Goal: Task Accomplishment & Management: Complete application form

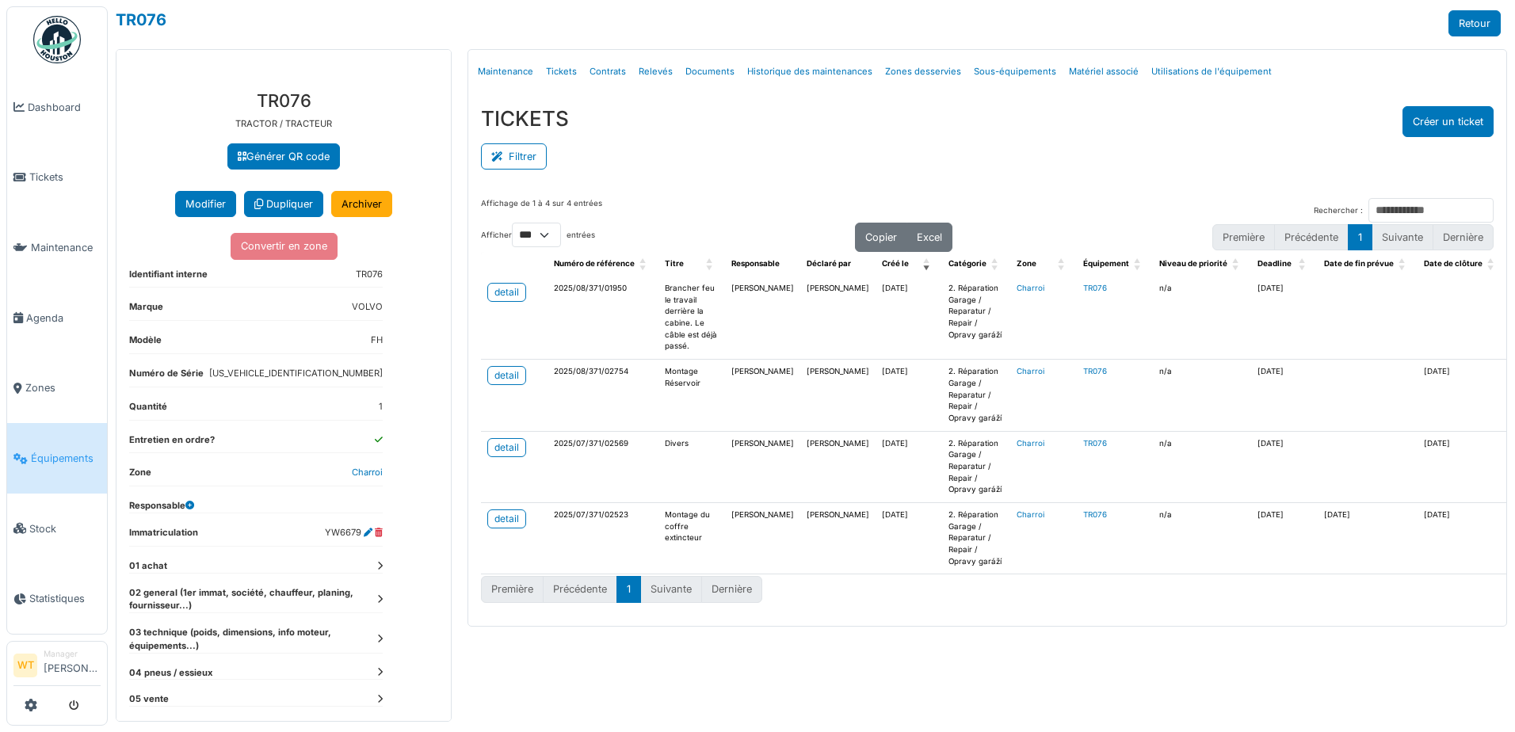
select select "***"
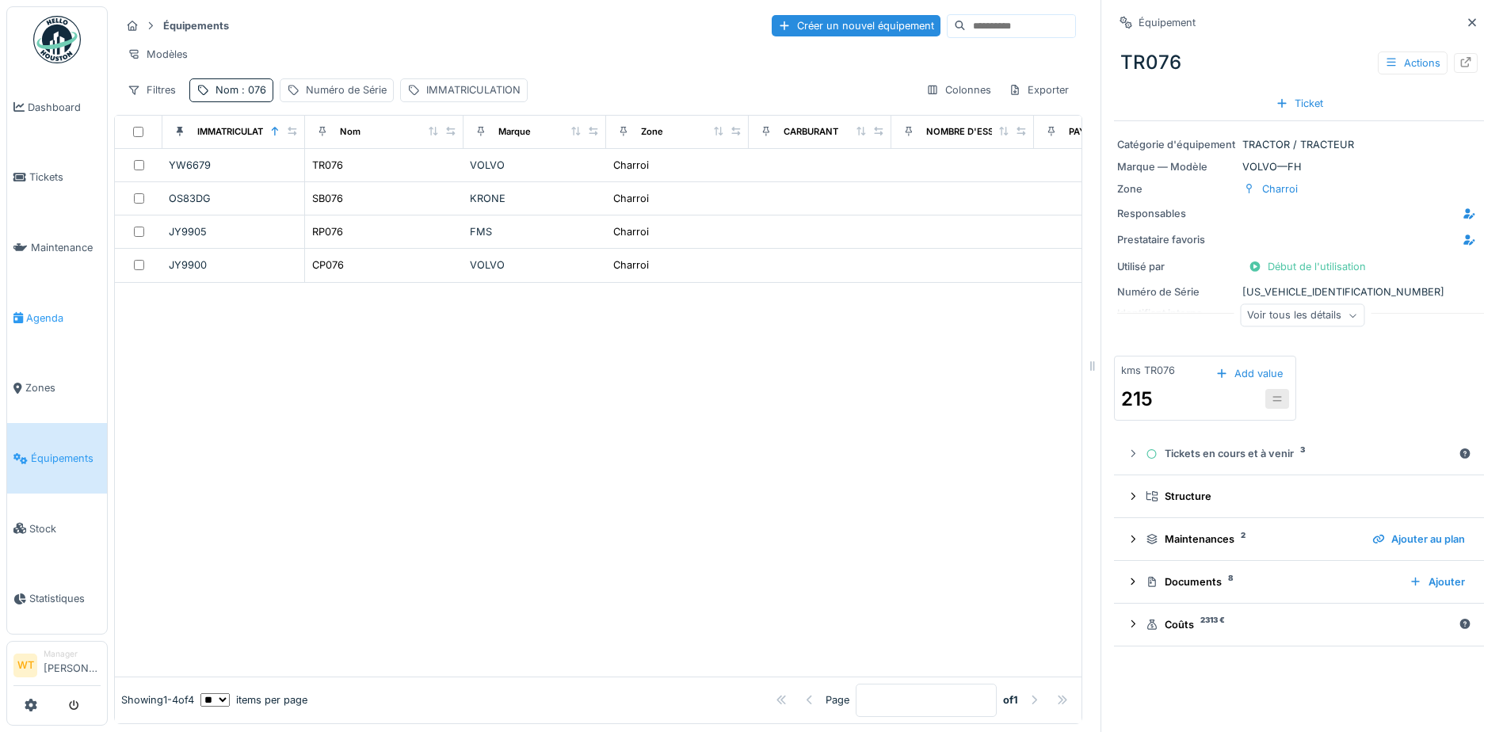
click at [56, 311] on span "Agenda" at bounding box center [63, 318] width 74 height 15
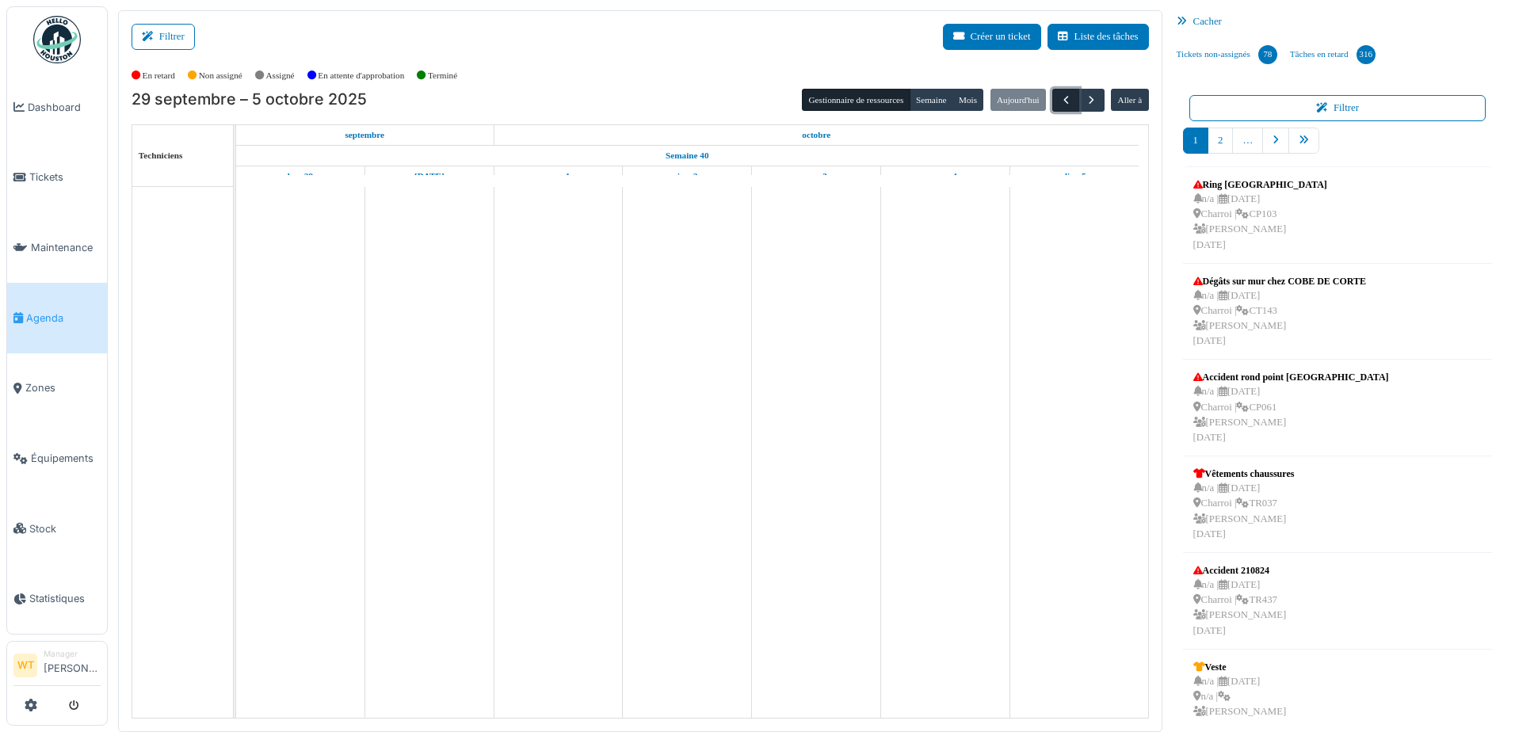
click at [1059, 107] on span "button" at bounding box center [1065, 100] width 13 height 13
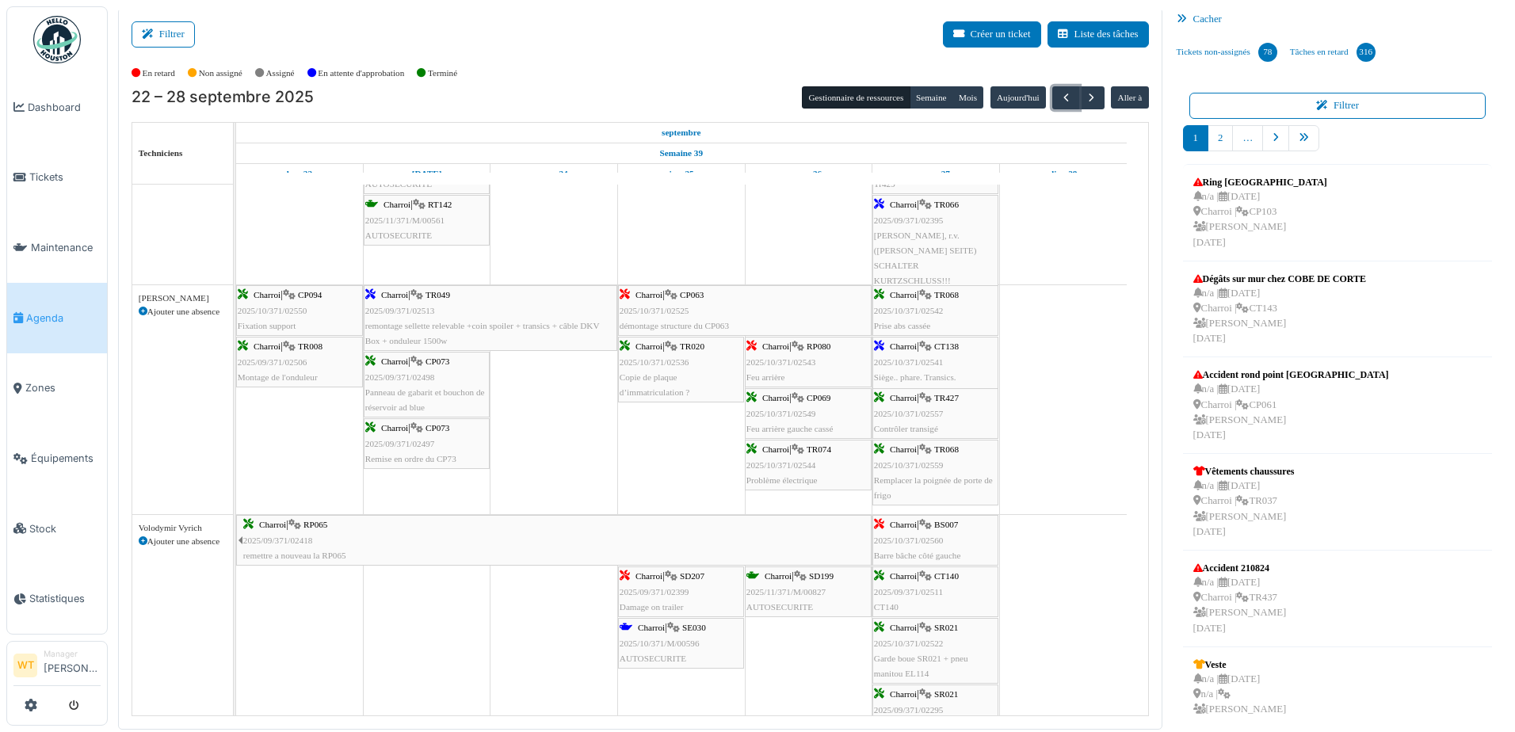
scroll to position [1244, 0]
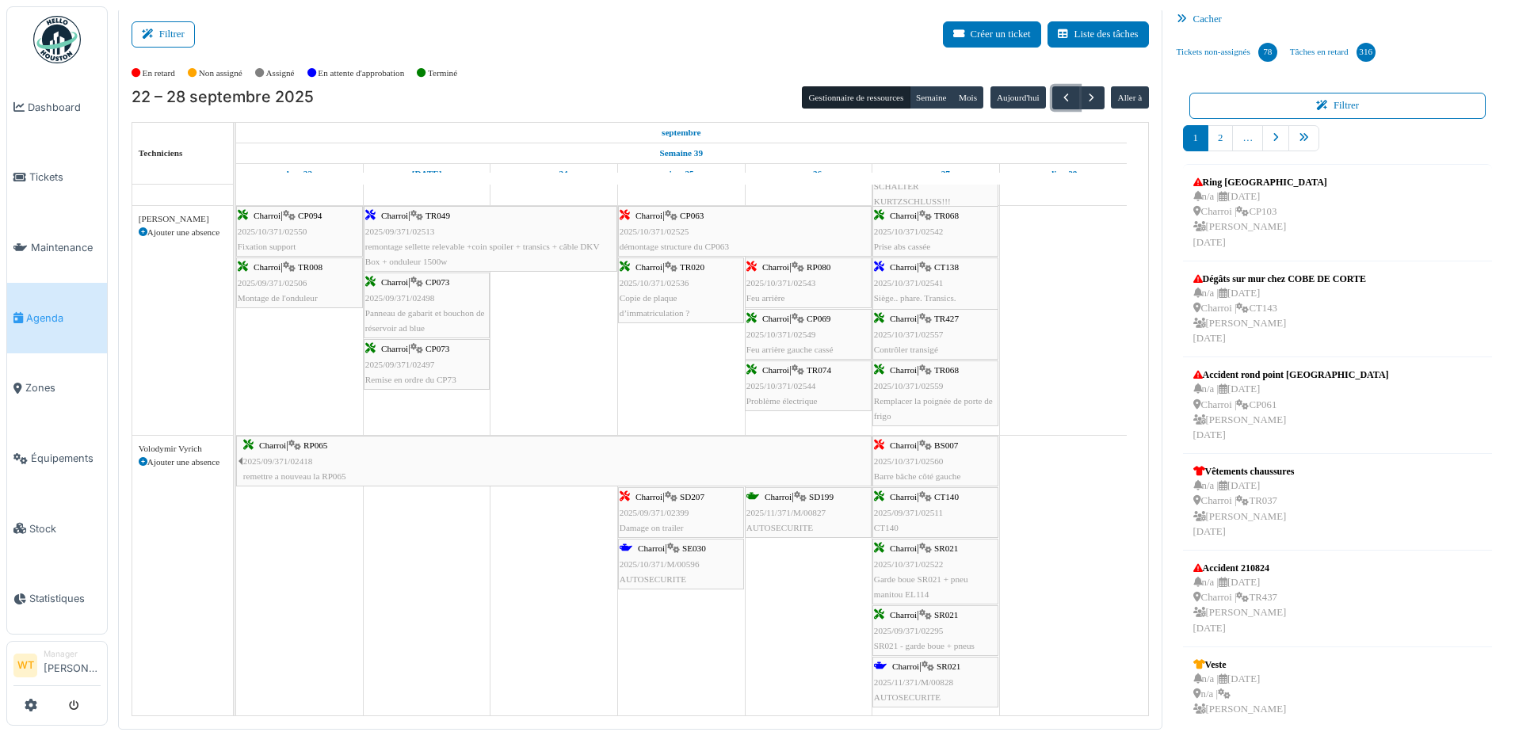
click at [671, 560] on span "2025/10/371/M/00596" at bounding box center [660, 564] width 80 height 10
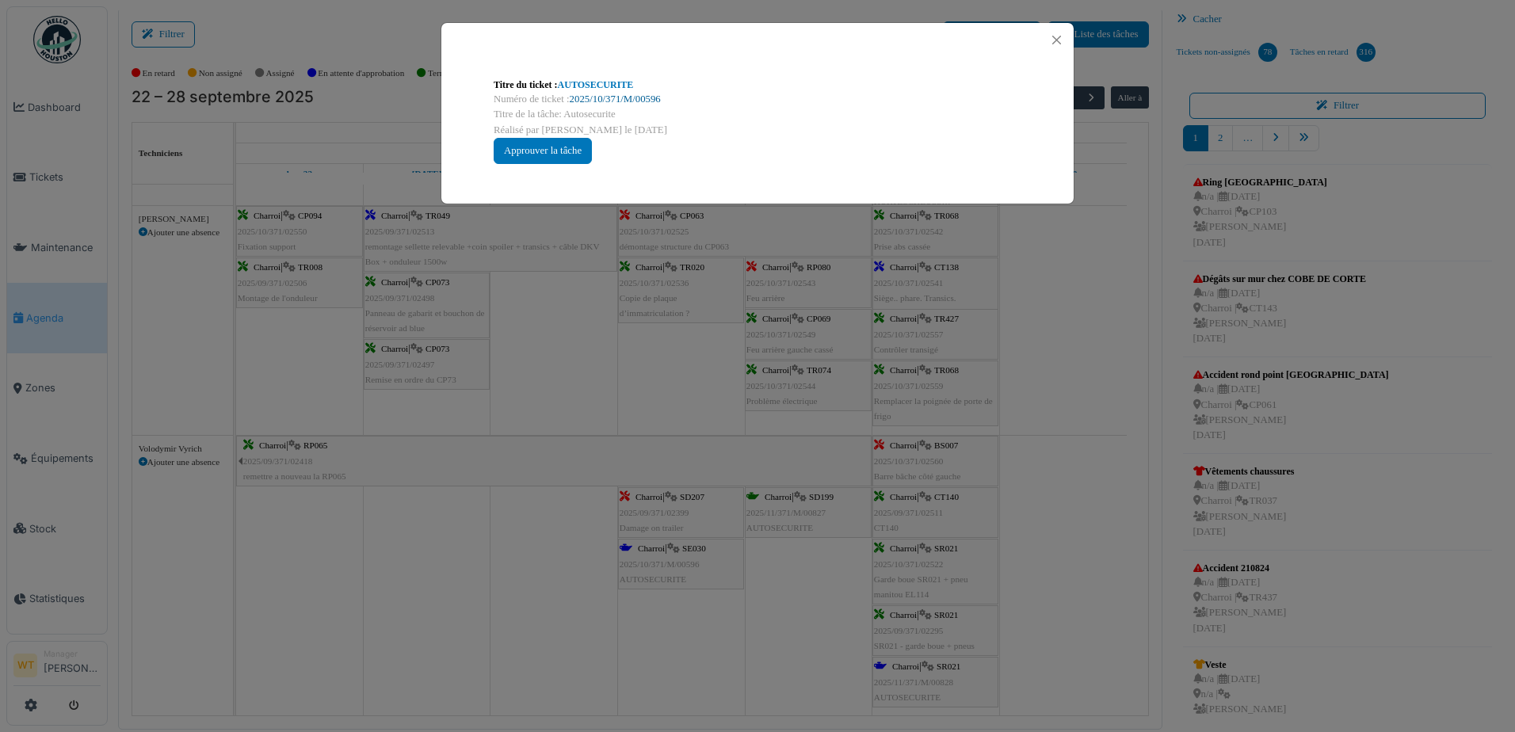
click at [630, 100] on link "2025/10/371/M/00596" at bounding box center [615, 99] width 91 height 11
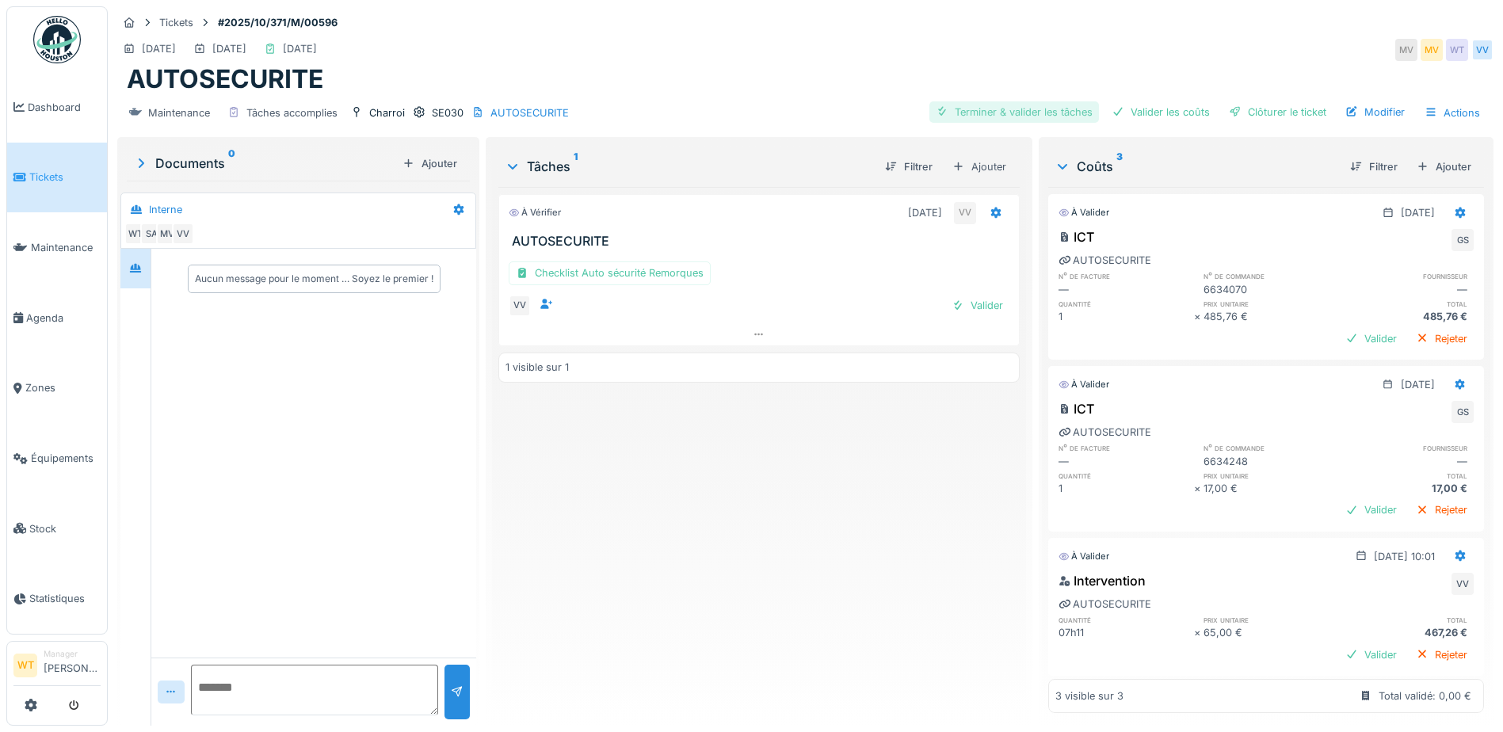
click at [1112, 110] on div at bounding box center [1118, 112] width 13 height 15
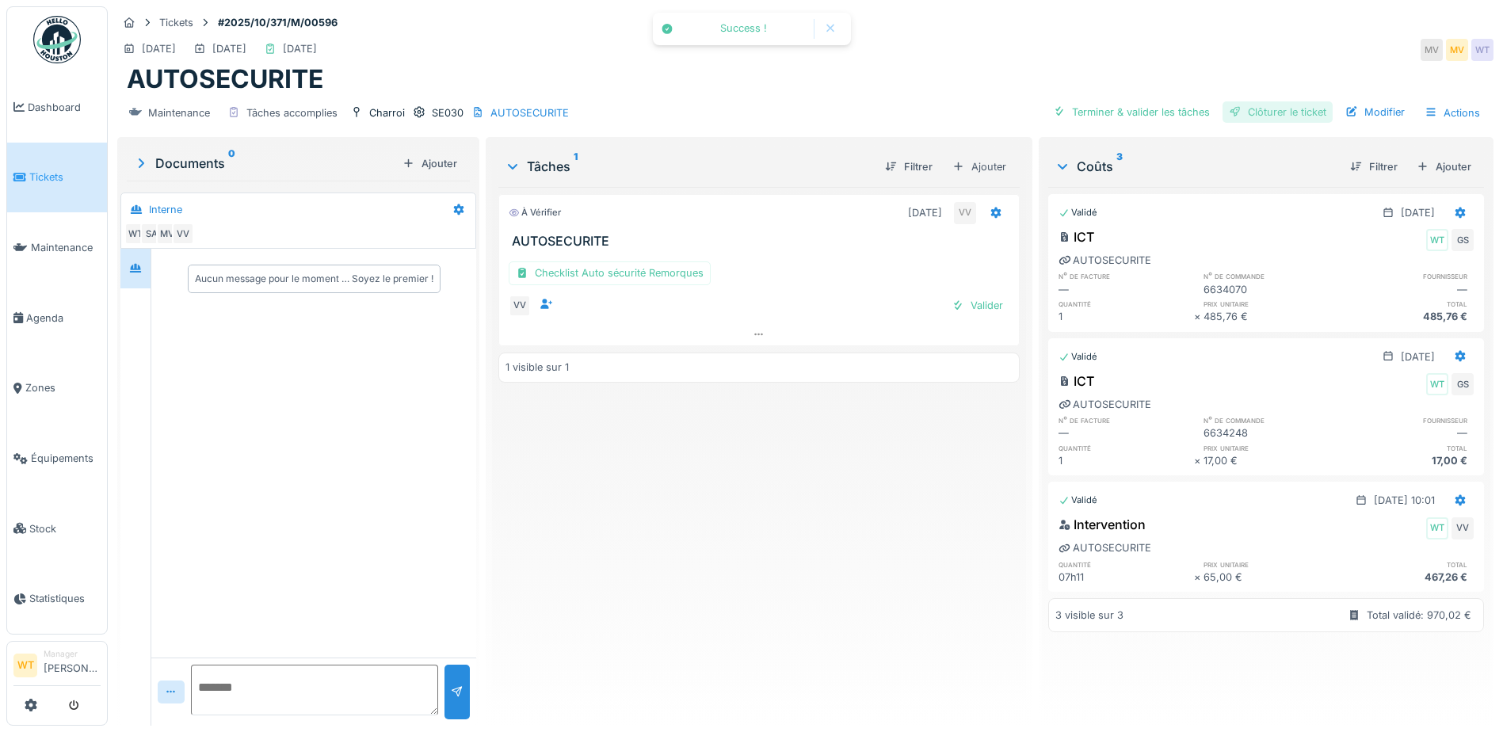
click at [1250, 106] on div "Clôturer le ticket" at bounding box center [1278, 111] width 110 height 21
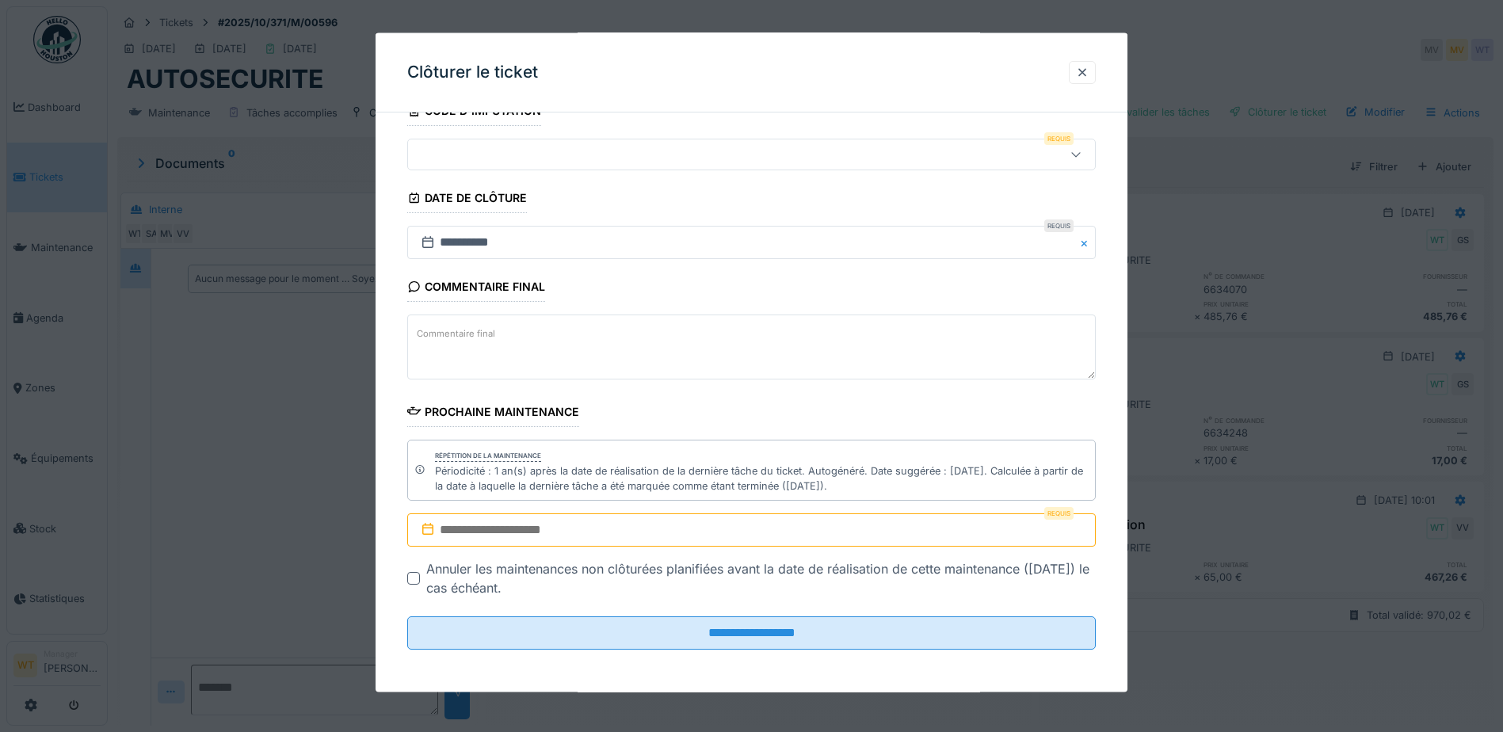
scroll to position [118, 0]
click at [550, 534] on input "text" at bounding box center [751, 528] width 689 height 33
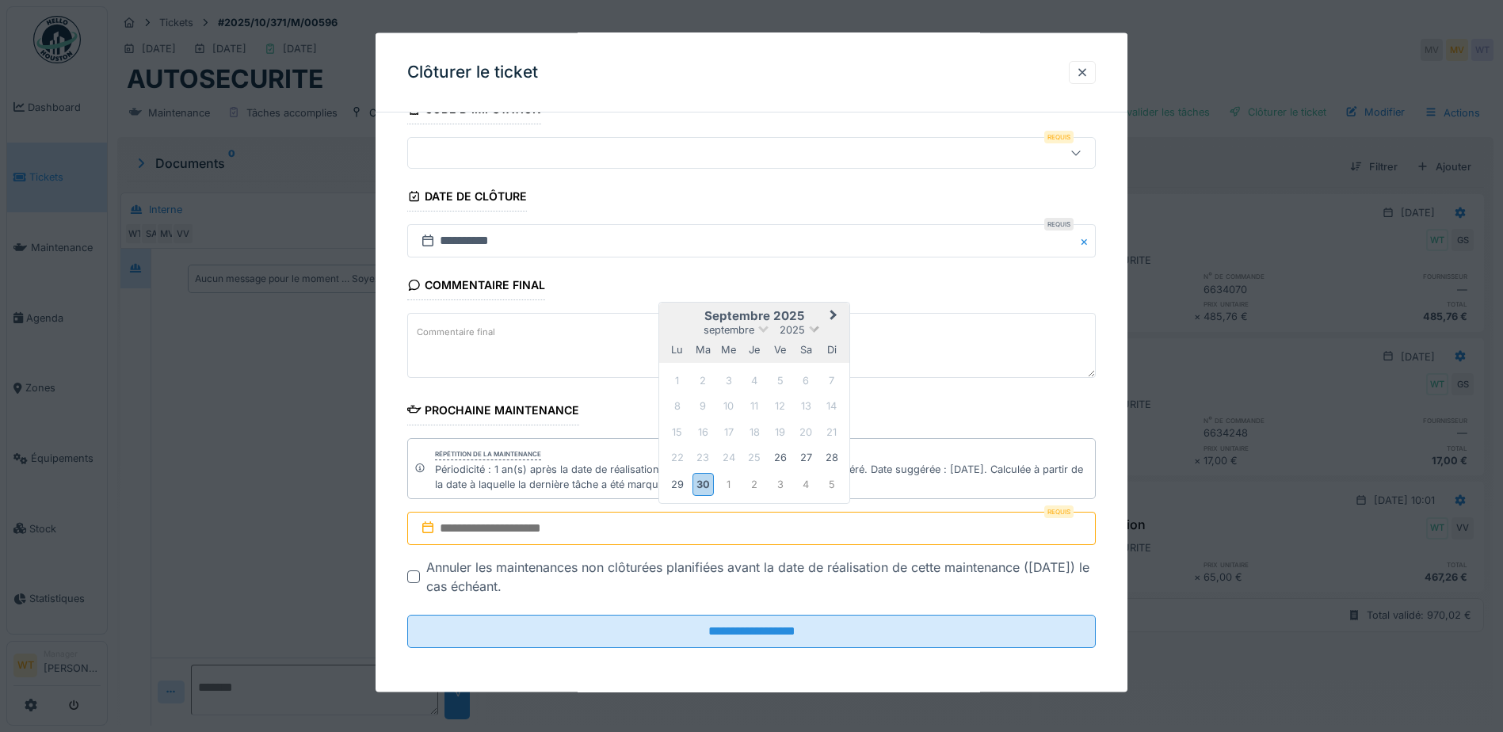
click at [813, 327] on span at bounding box center [814, 328] width 10 height 10
click at [758, 419] on div "2026" at bounding box center [755, 421] width 94 height 16
click at [834, 319] on button "Next Month" at bounding box center [835, 318] width 25 height 25
click at [778, 455] on div "23" at bounding box center [779, 459] width 21 height 21
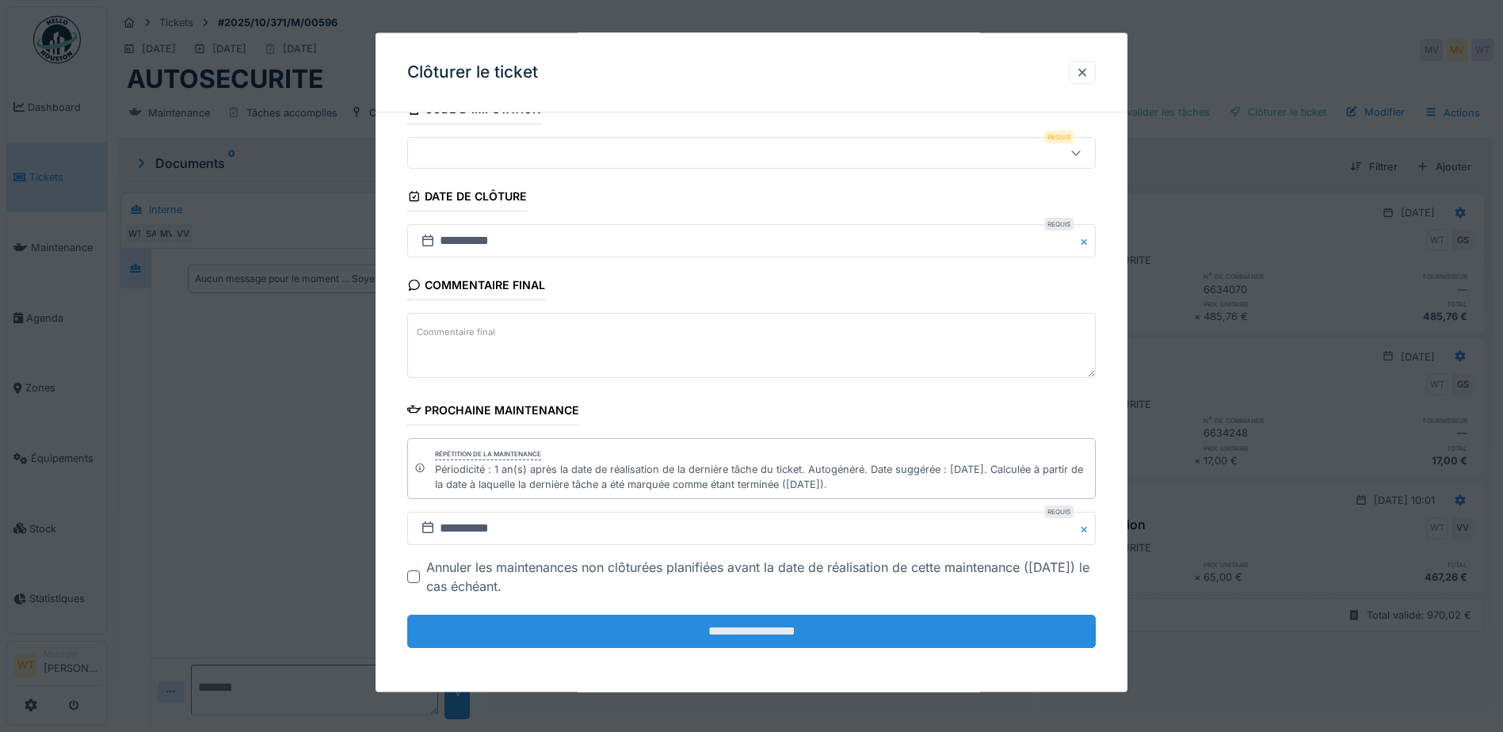
scroll to position [12, 0]
click at [601, 632] on input "**********" at bounding box center [751, 631] width 689 height 33
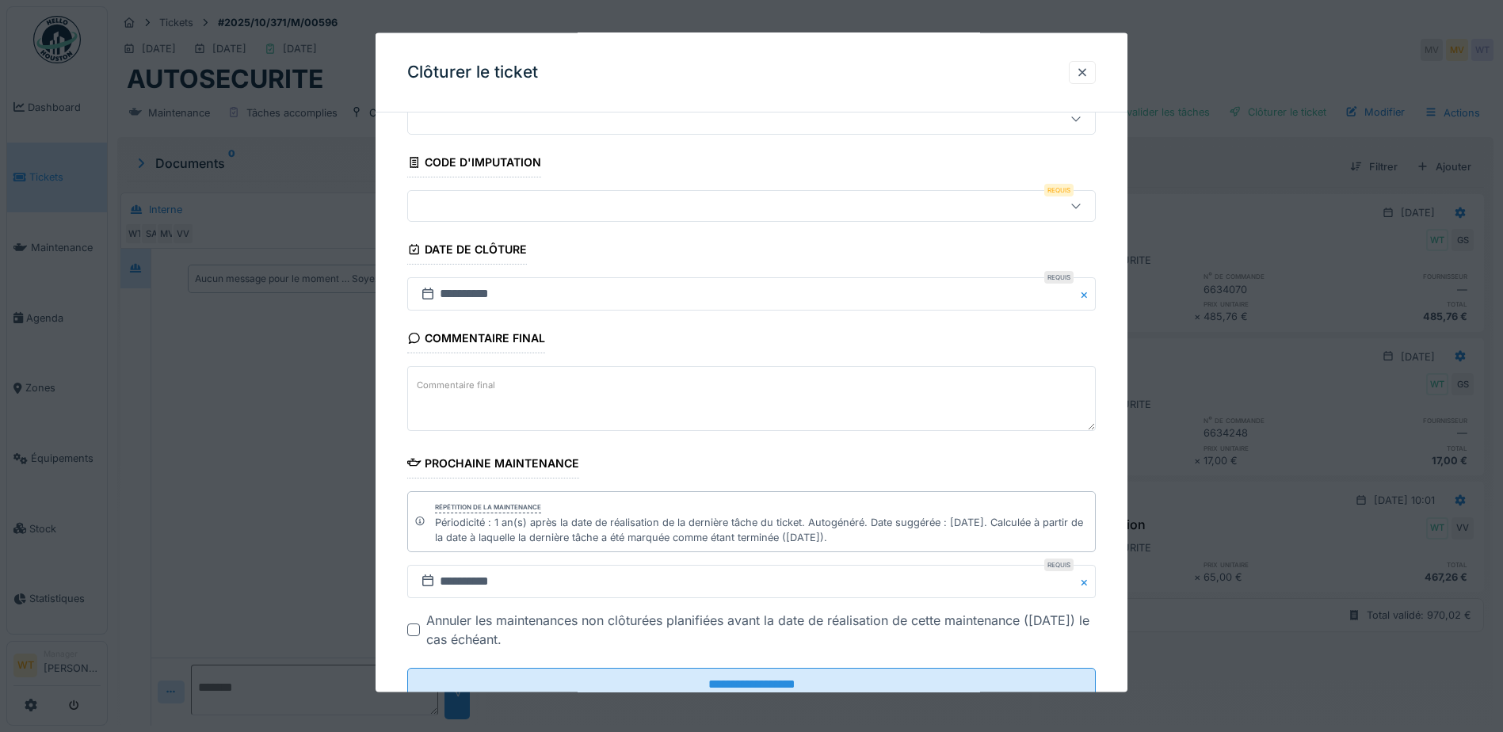
scroll to position [39, 0]
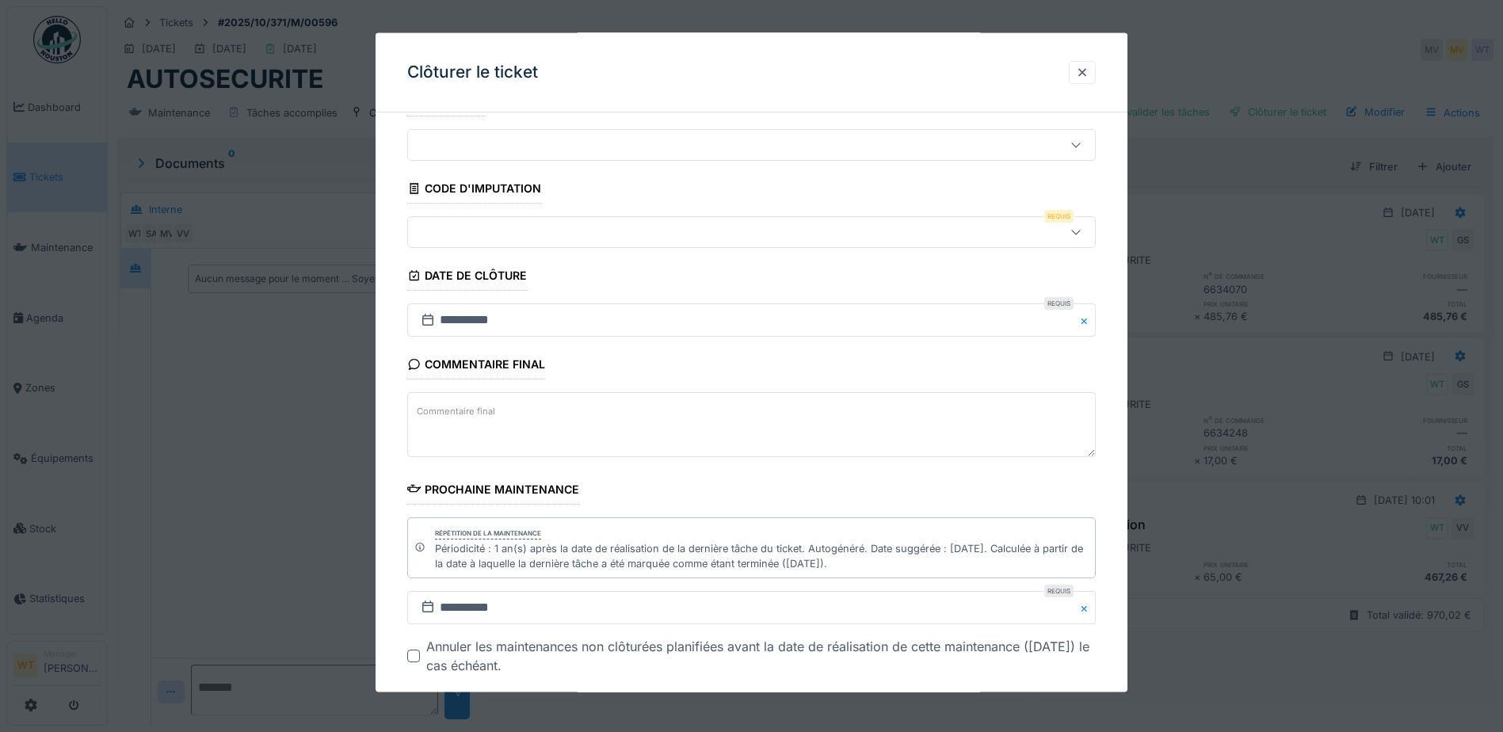
click at [494, 236] on div at bounding box center [711, 231] width 594 height 17
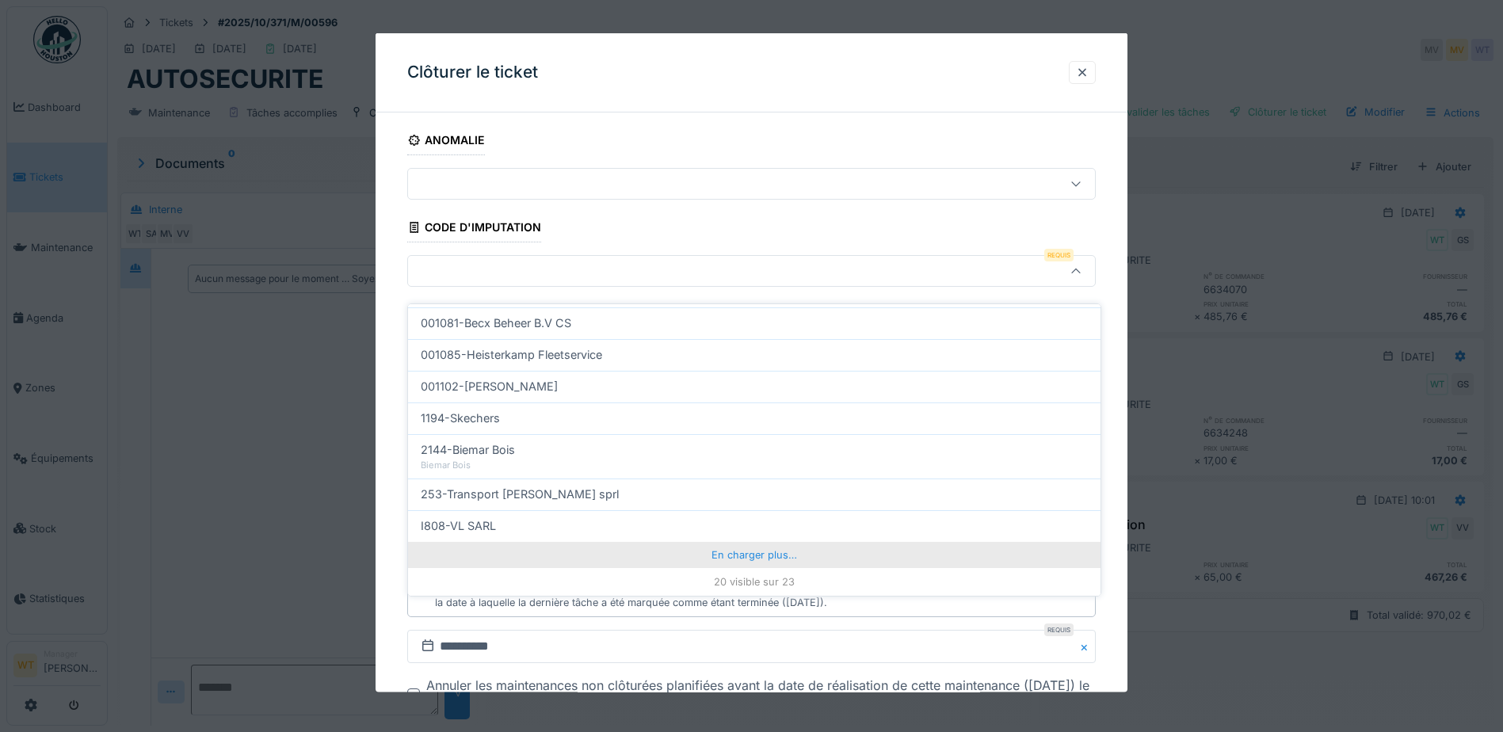
click at [665, 543] on div "En charger plus…" at bounding box center [754, 554] width 693 height 25
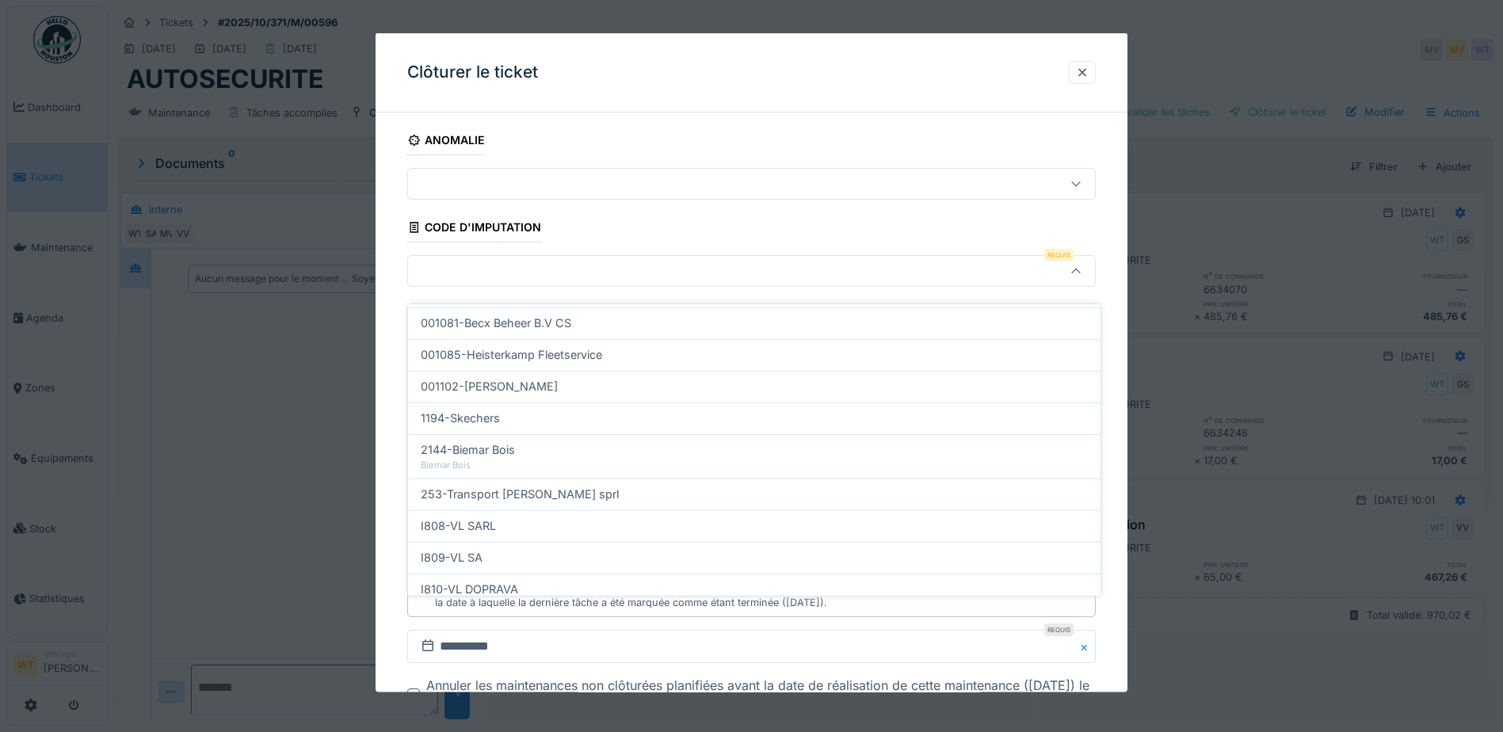
scroll to position [575, 0]
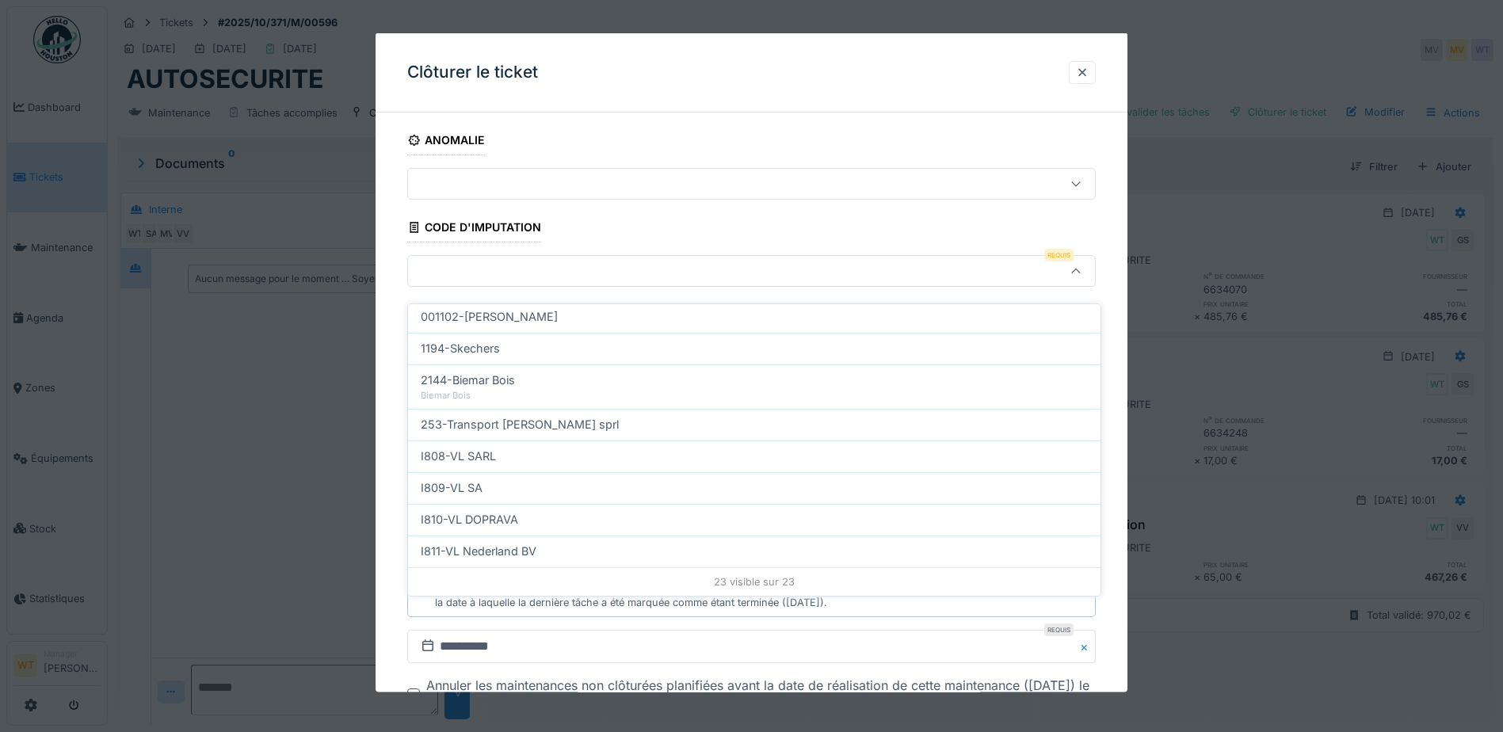
click at [561, 543] on div "I811-VL Nederland BV" at bounding box center [754, 551] width 667 height 17
type input "***"
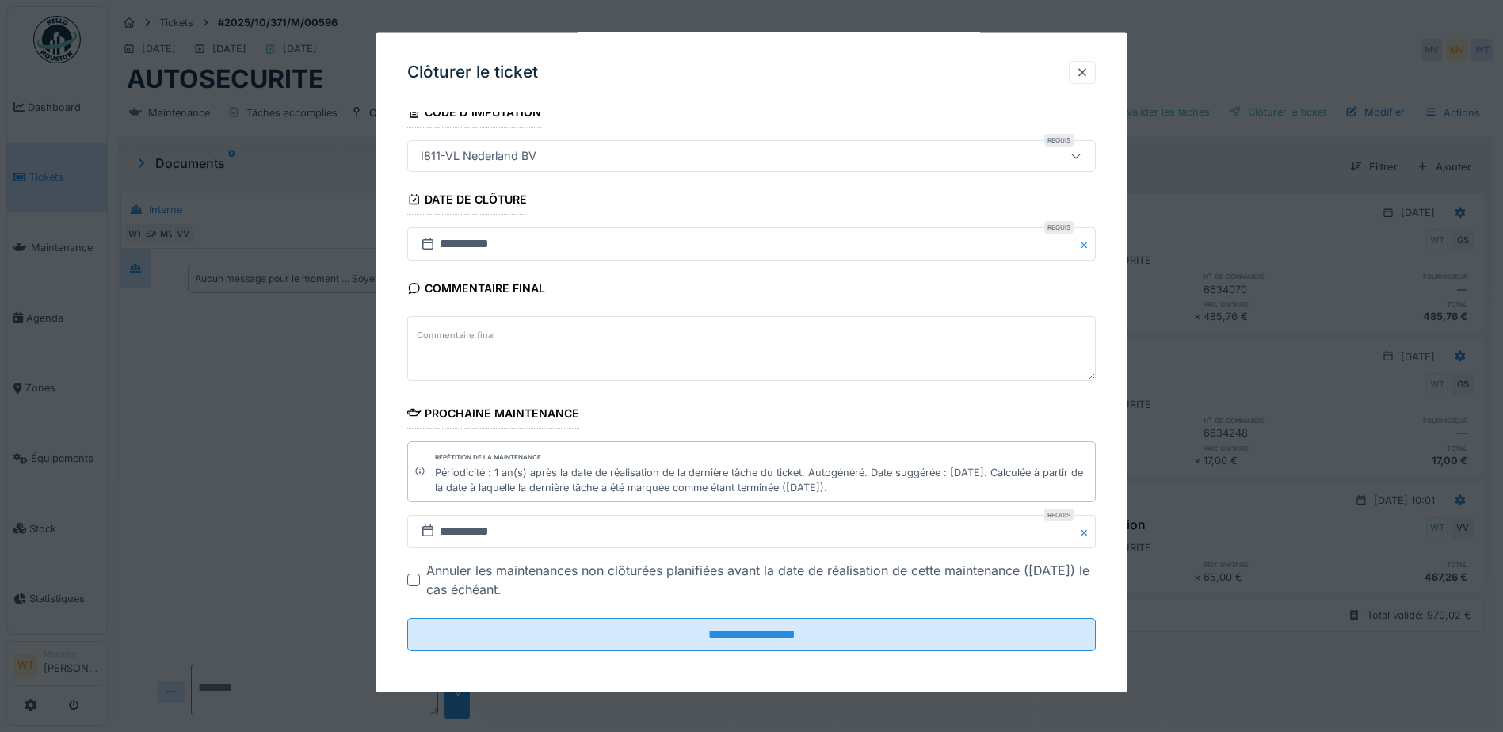
scroll to position [118, 0]
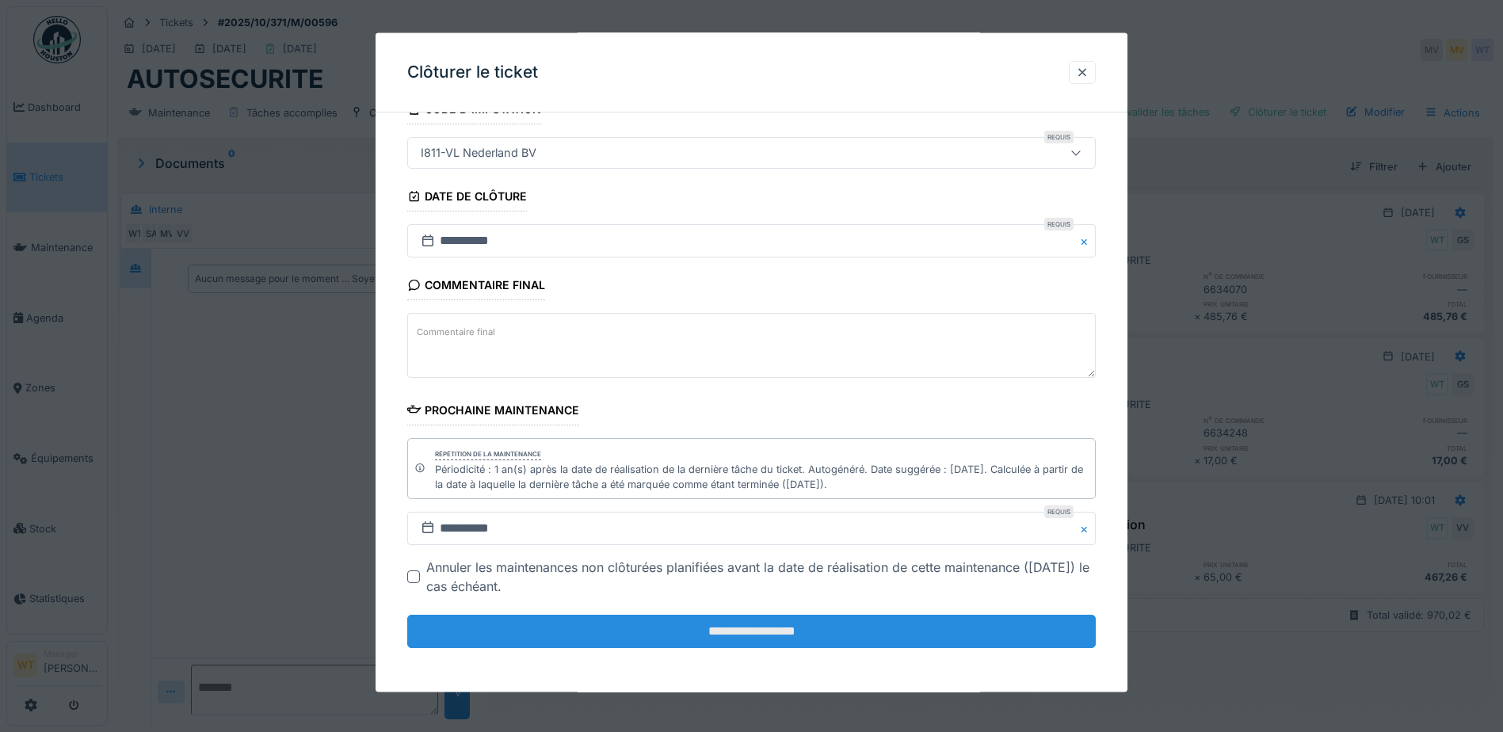
click at [640, 638] on input "**********" at bounding box center [751, 631] width 689 height 33
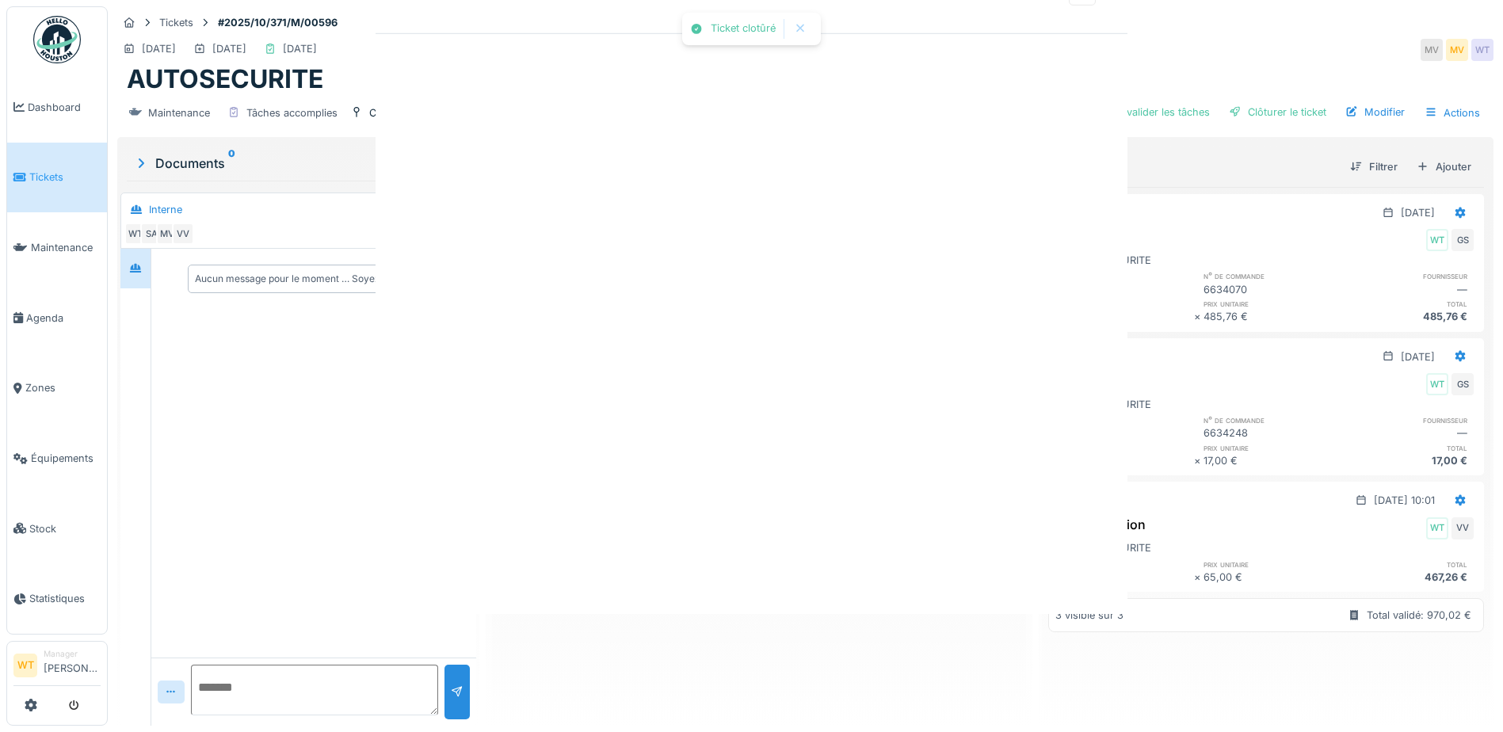
scroll to position [0, 0]
